Goal: Information Seeking & Learning: Find specific fact

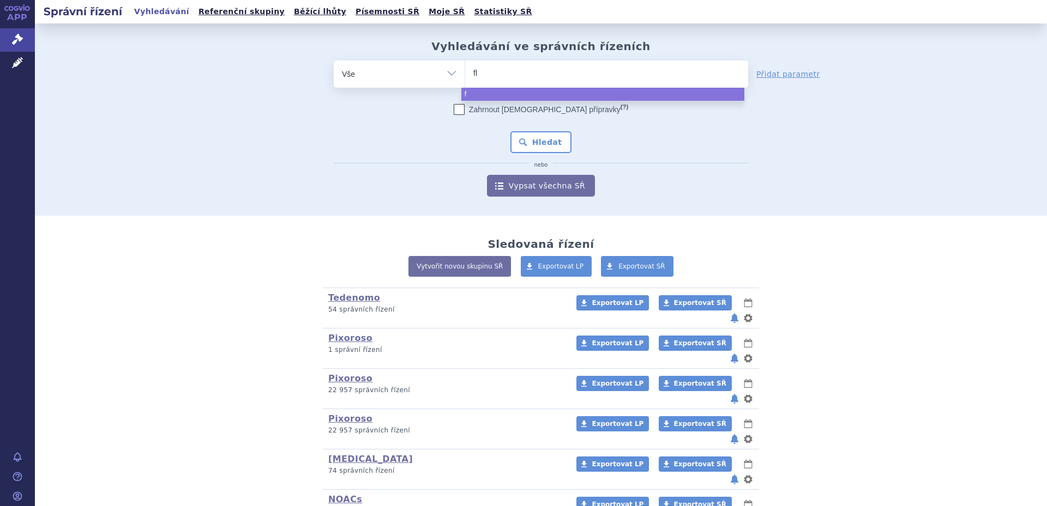
type input "fle"
type input "fleba"
type input "flebazo"
type input "flebazol"
select select "flebazol"
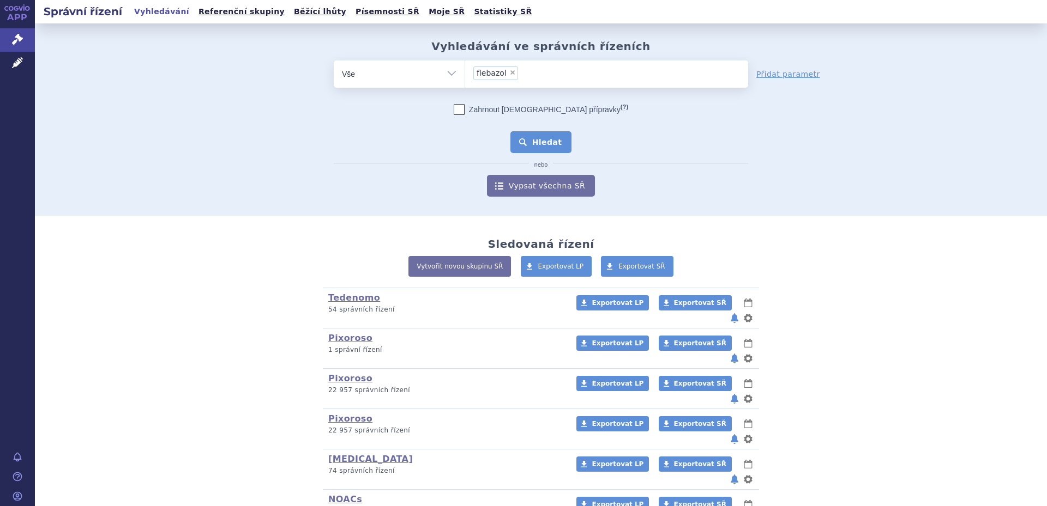
click at [545, 132] on button "Hledat" at bounding box center [541, 142] width 62 height 22
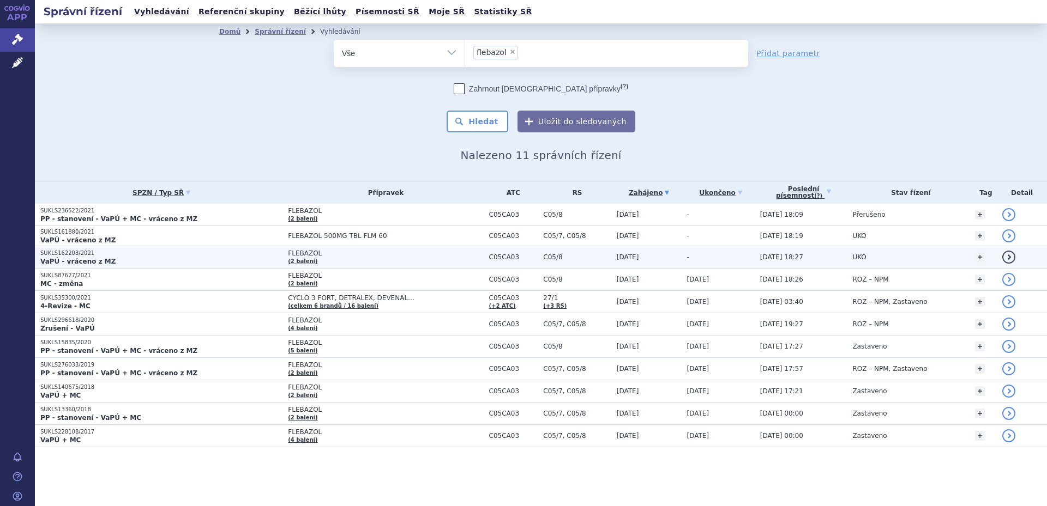
click at [384, 253] on span "FLEBAZOL" at bounding box center [385, 254] width 195 height 8
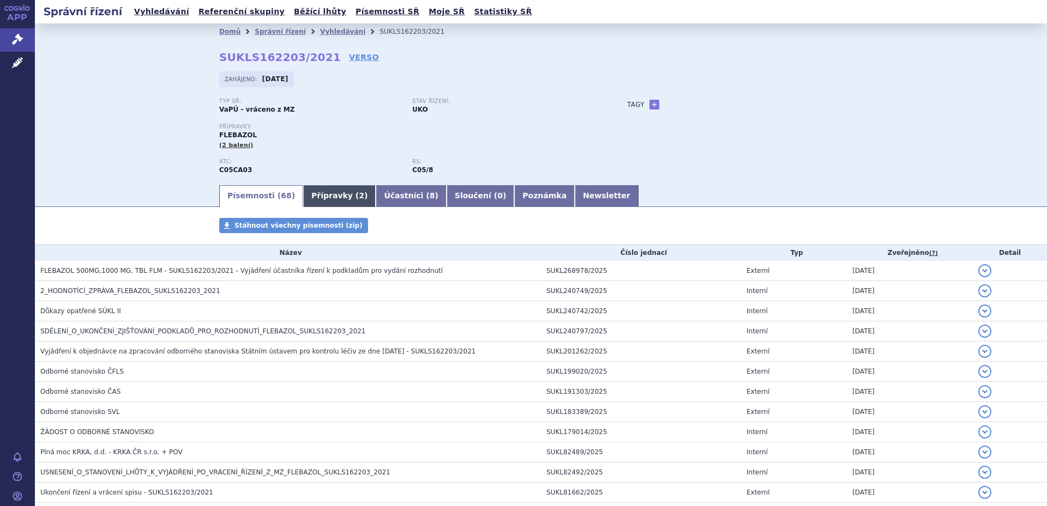
click at [332, 195] on link "Přípravky ( 2 )" at bounding box center [339, 196] width 73 height 22
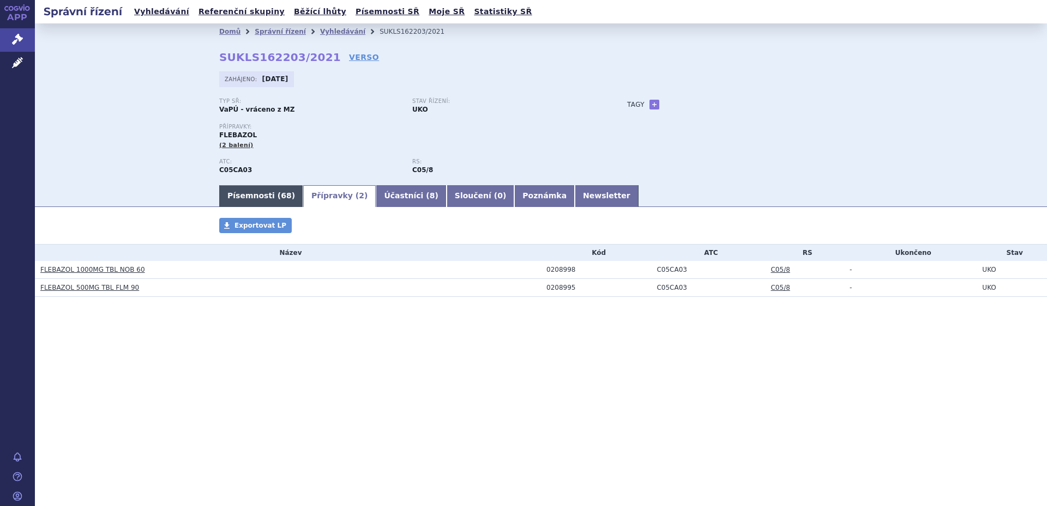
click at [267, 192] on link "Písemnosti ( 68 )" at bounding box center [261, 196] width 84 height 22
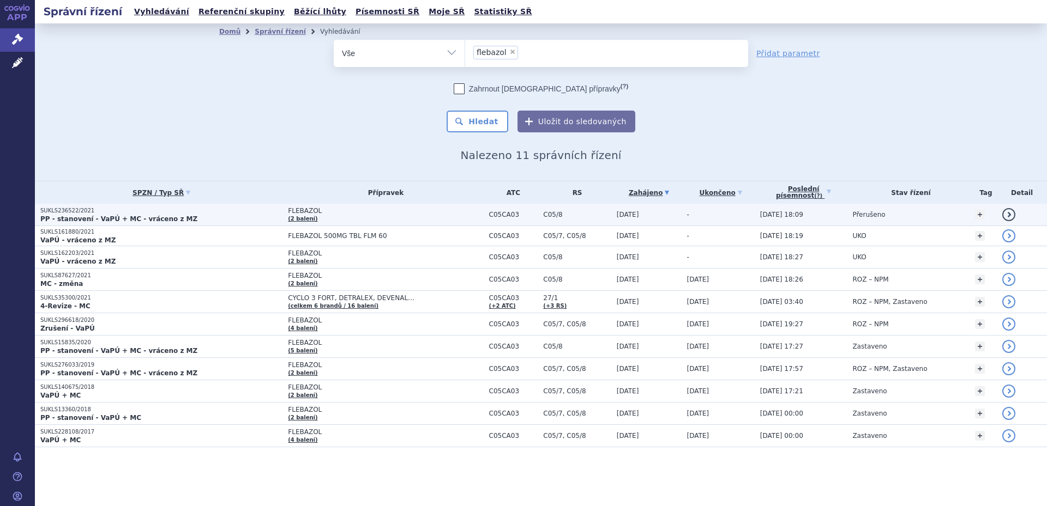
click at [318, 210] on span "FLEBAZOL" at bounding box center [385, 211] width 195 height 8
